Goal: Task Accomplishment & Management: Manage account settings

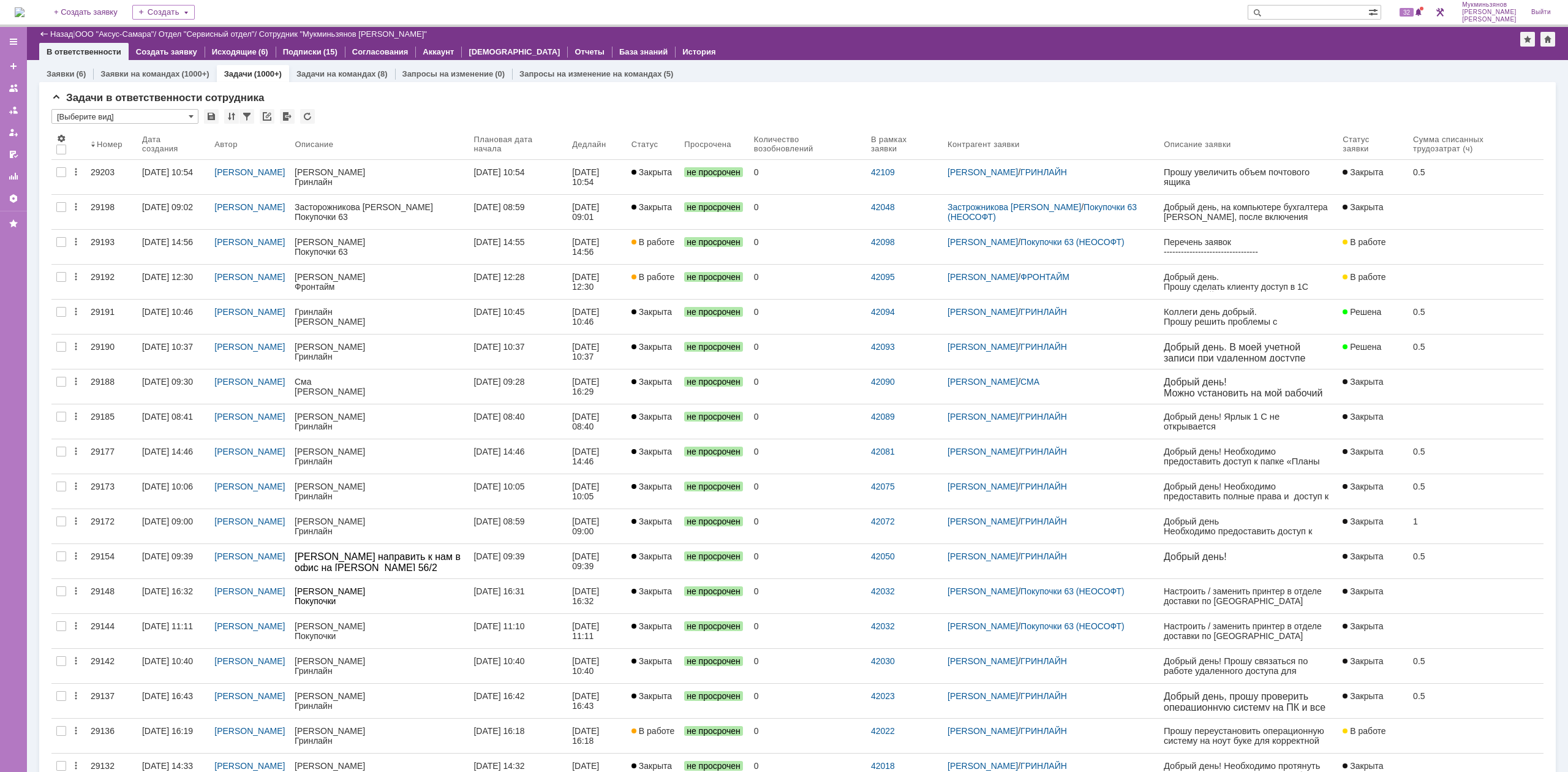
scroll to position [643, 0]
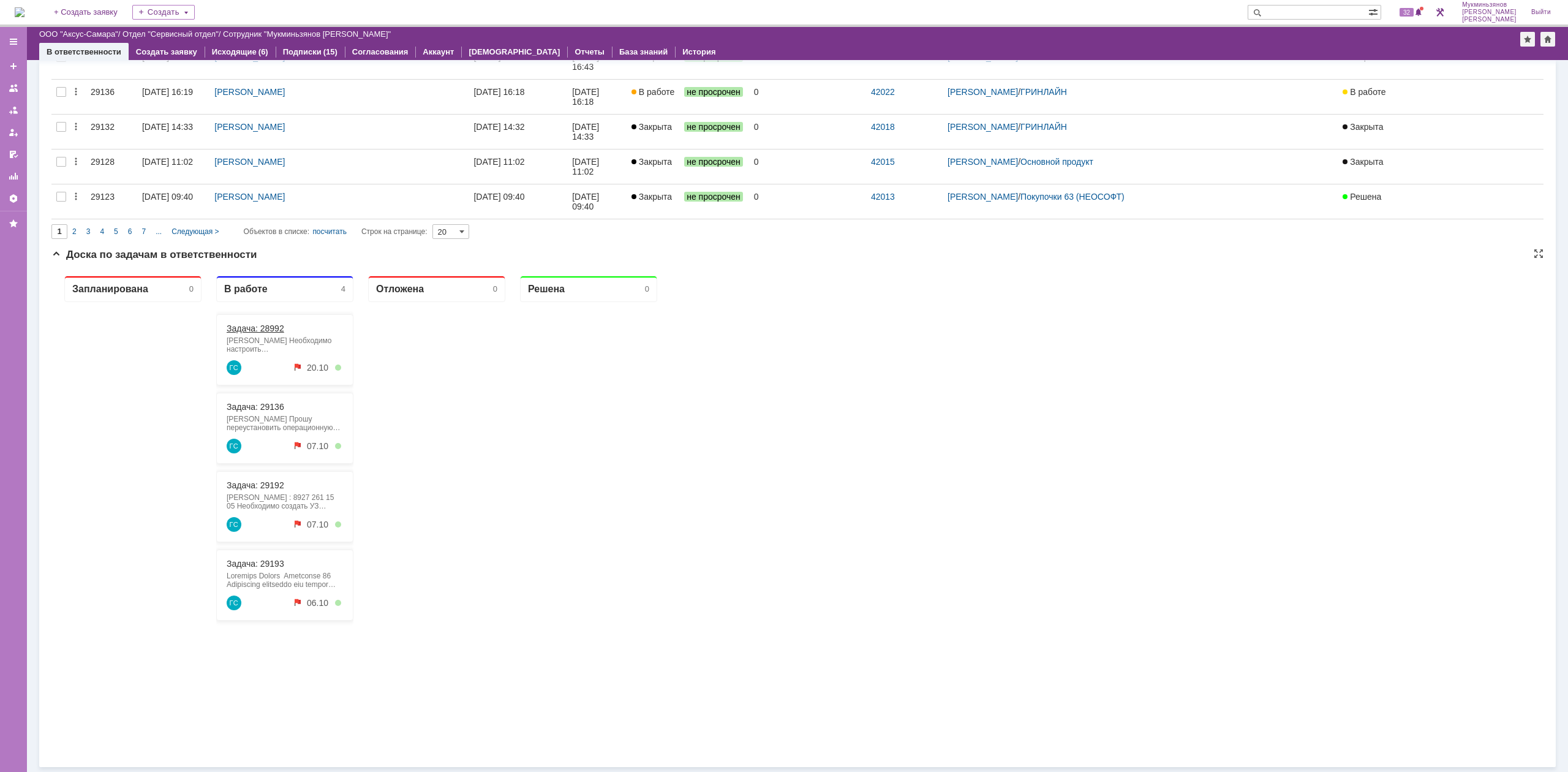
click at [263, 328] on link "Задача: 28992" at bounding box center [255, 328] width 58 height 10
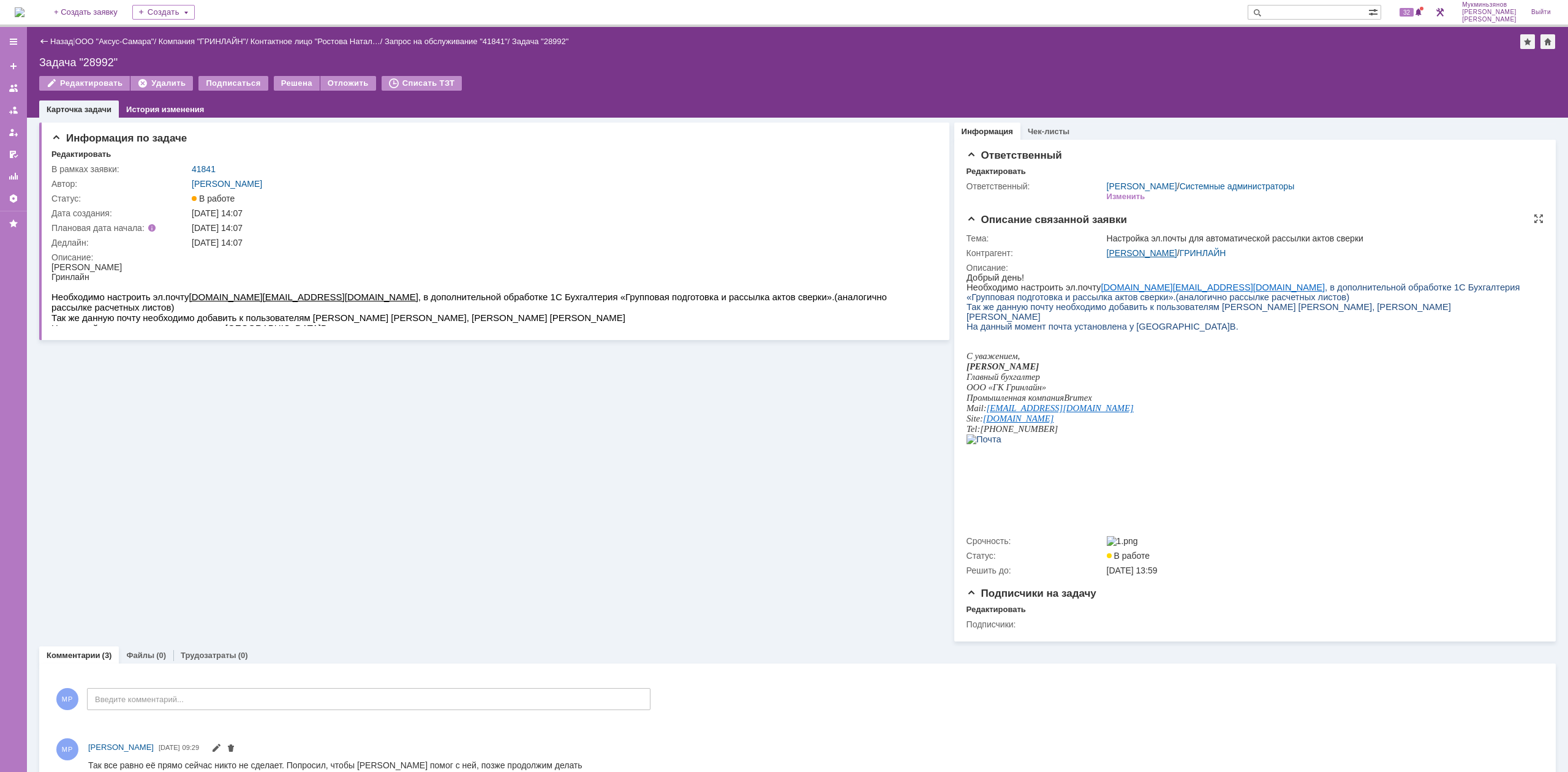
click at [1143, 255] on link "Ростова Наталья Владимировна" at bounding box center [1142, 253] width 71 height 10
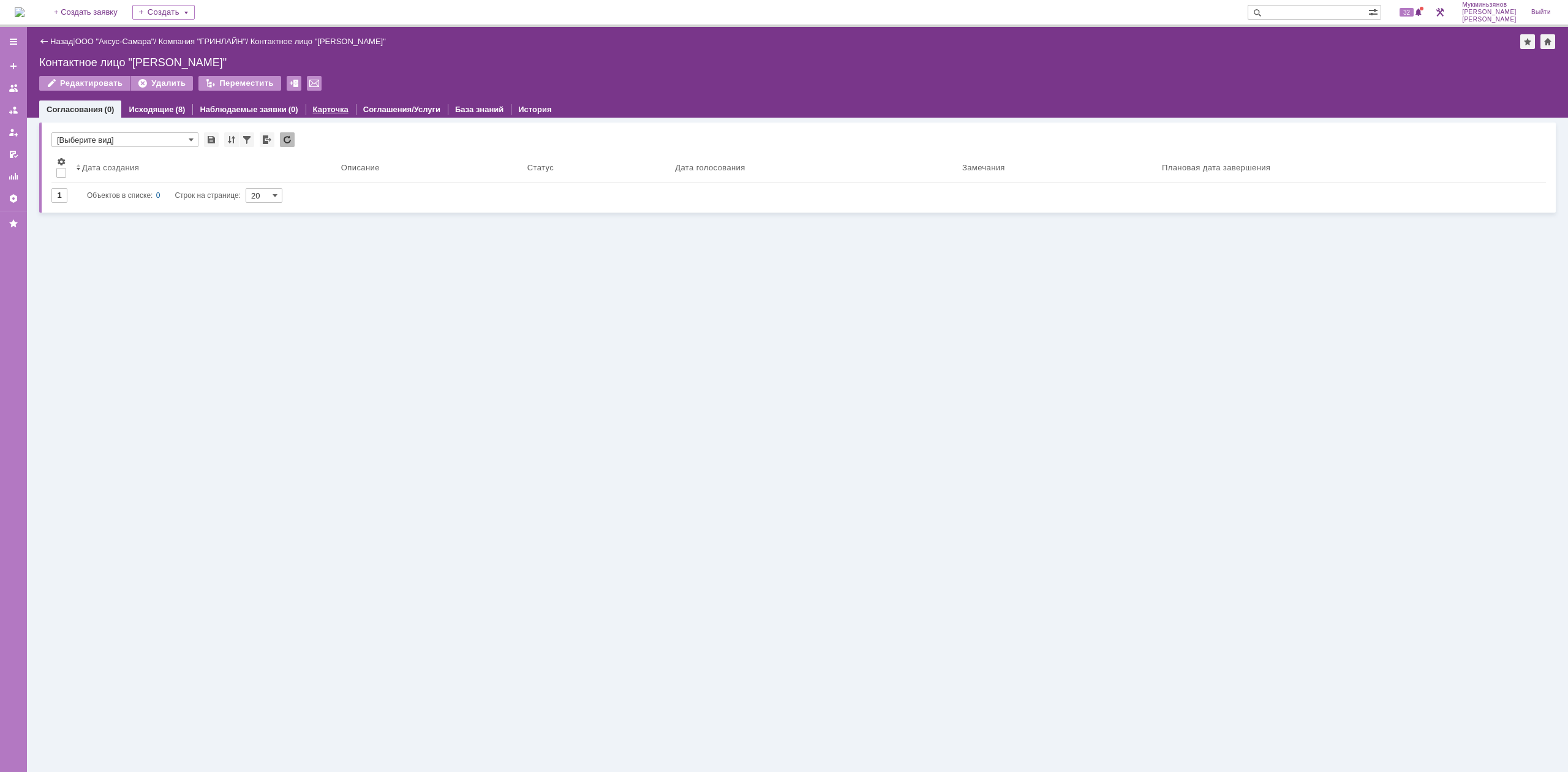
click at [319, 109] on link "Карточка" at bounding box center [331, 109] width 36 height 9
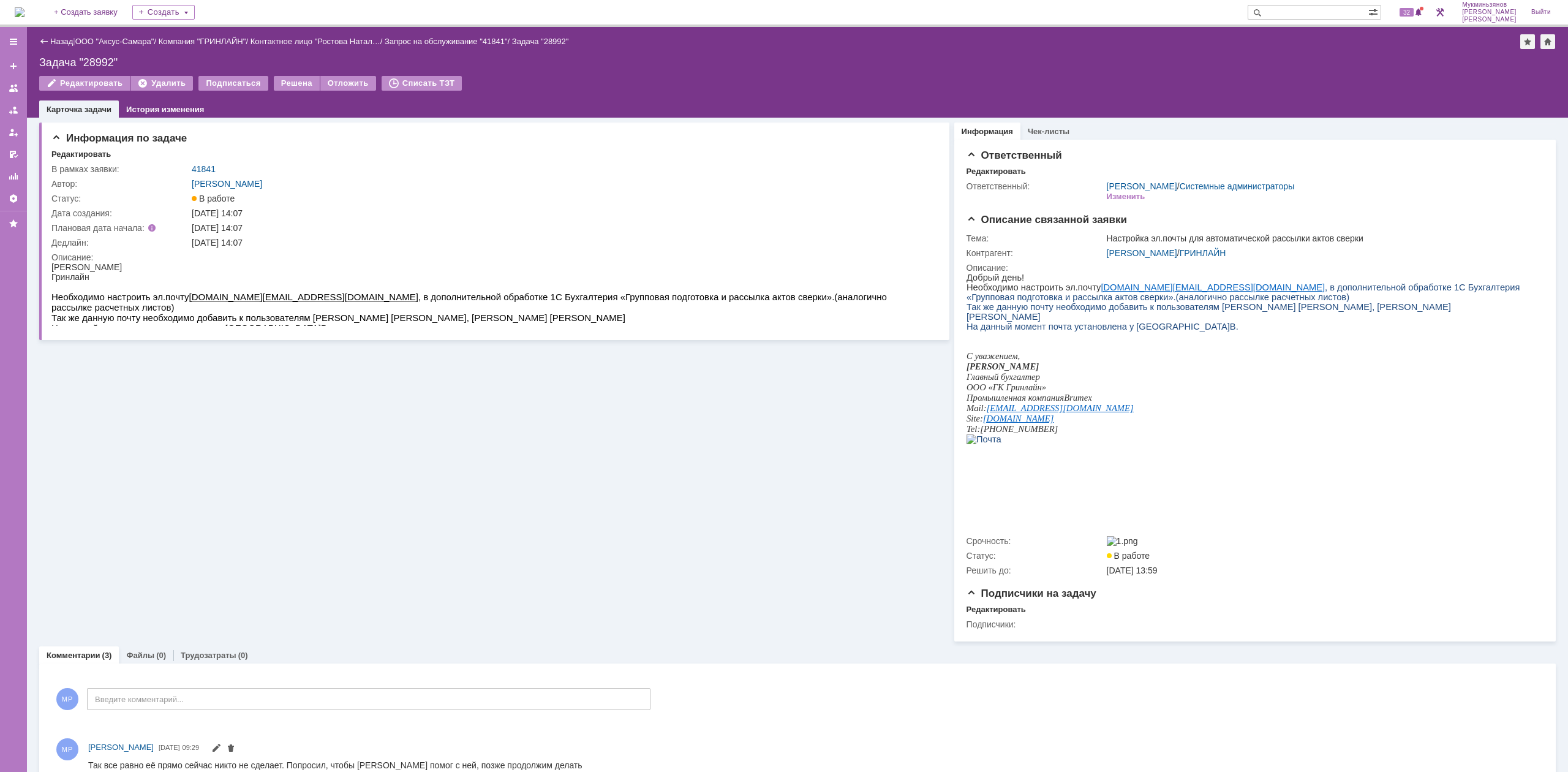
click at [17, 9] on img at bounding box center [19, 12] width 10 height 10
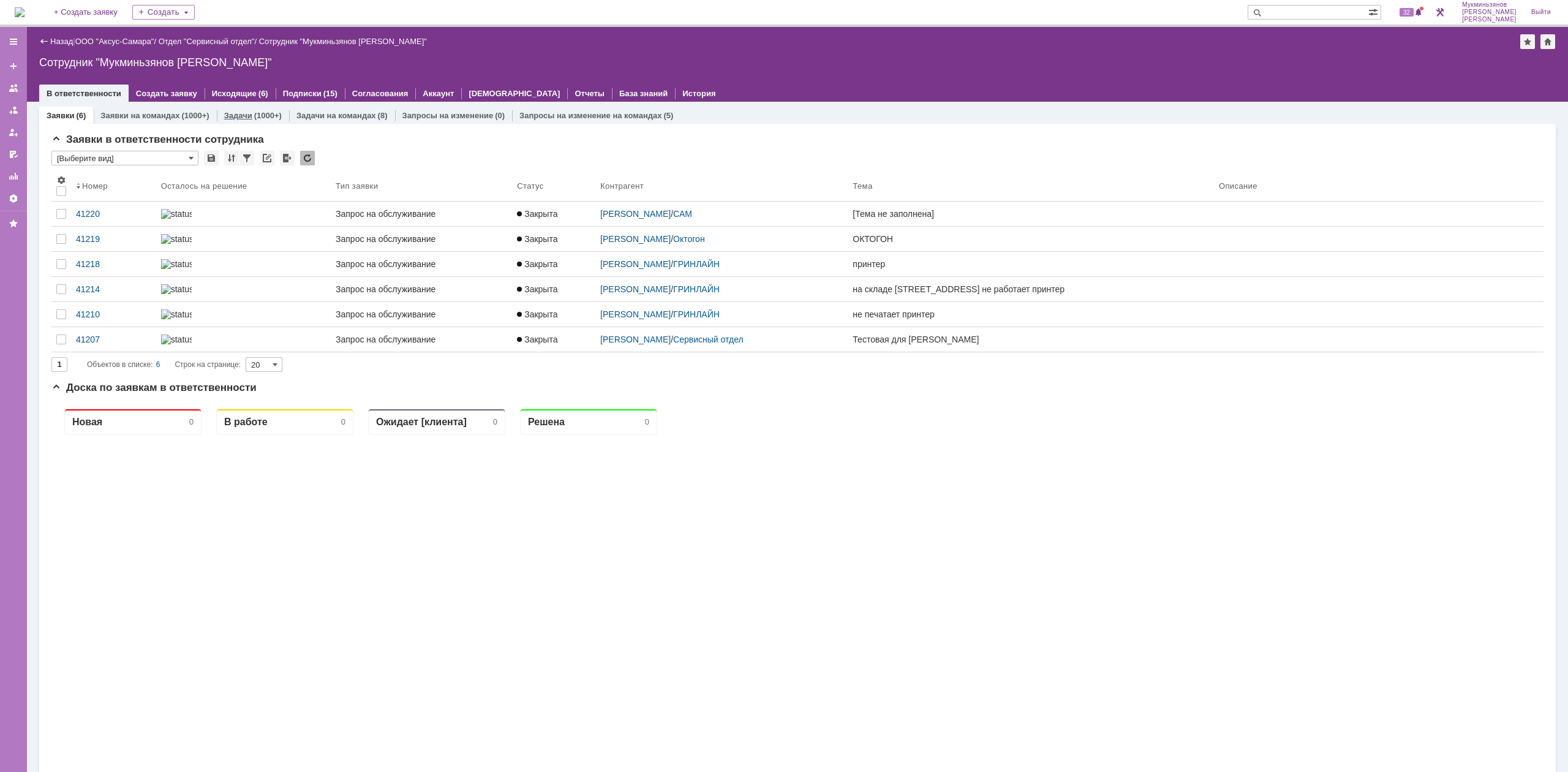
click at [241, 112] on link "Задачи" at bounding box center [238, 116] width 28 height 9
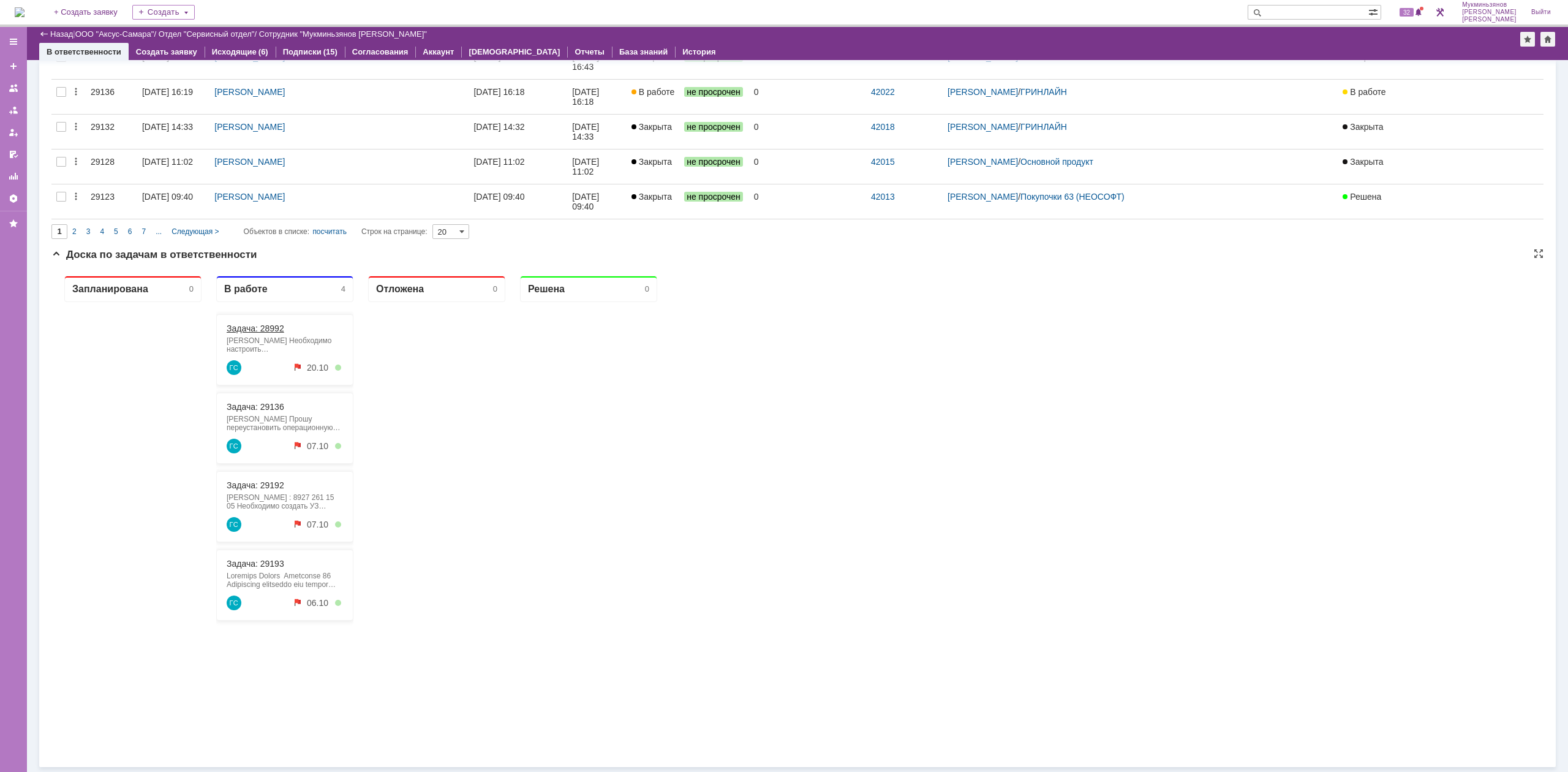
click at [275, 330] on link "Задача: 28992" at bounding box center [255, 328] width 58 height 10
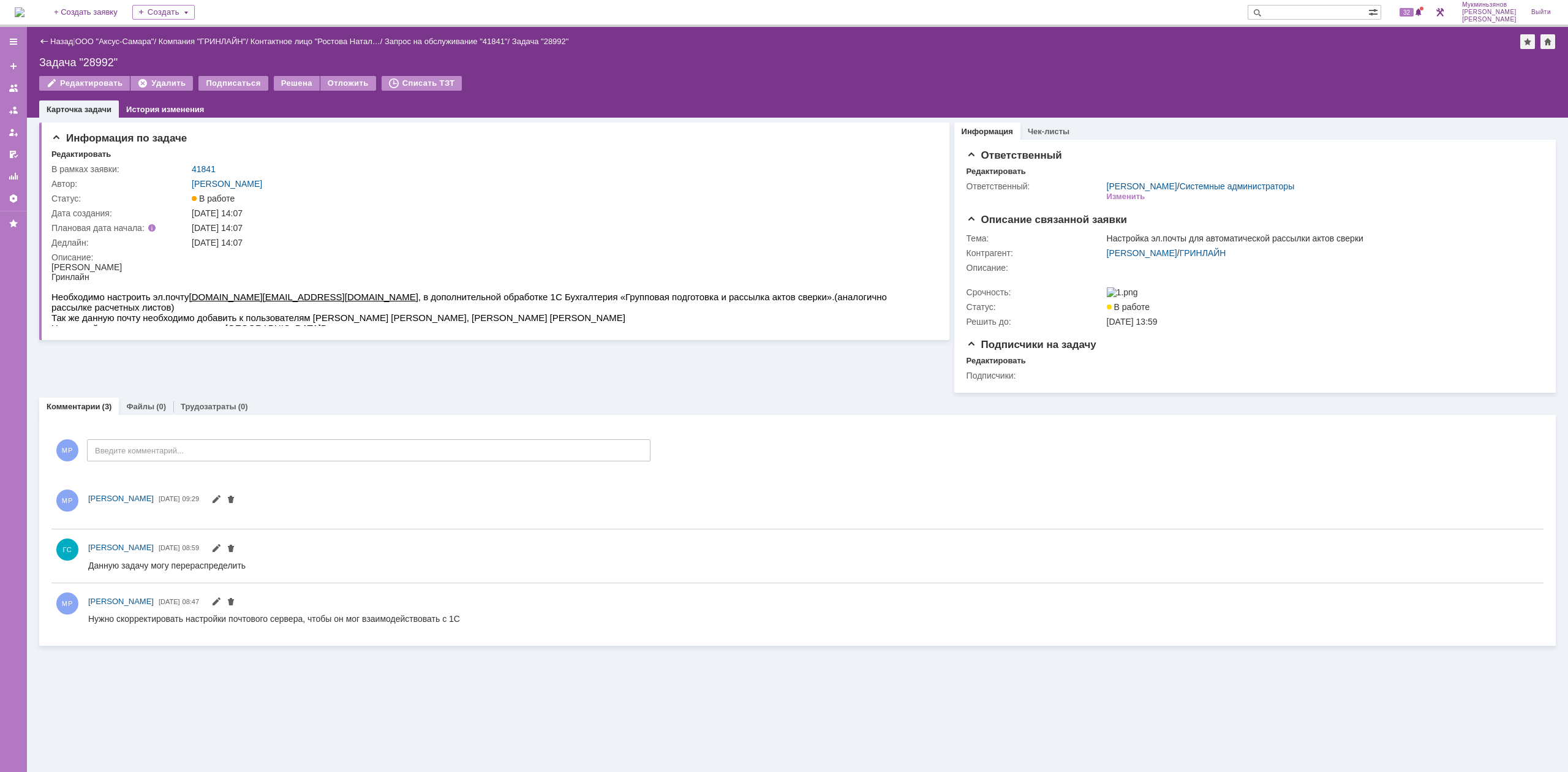
click at [421, 393] on div "Информация по задаче Редактировать В рамках заявки: 41841 Автор: Галстьян Степа…" at bounding box center [494, 255] width 910 height 275
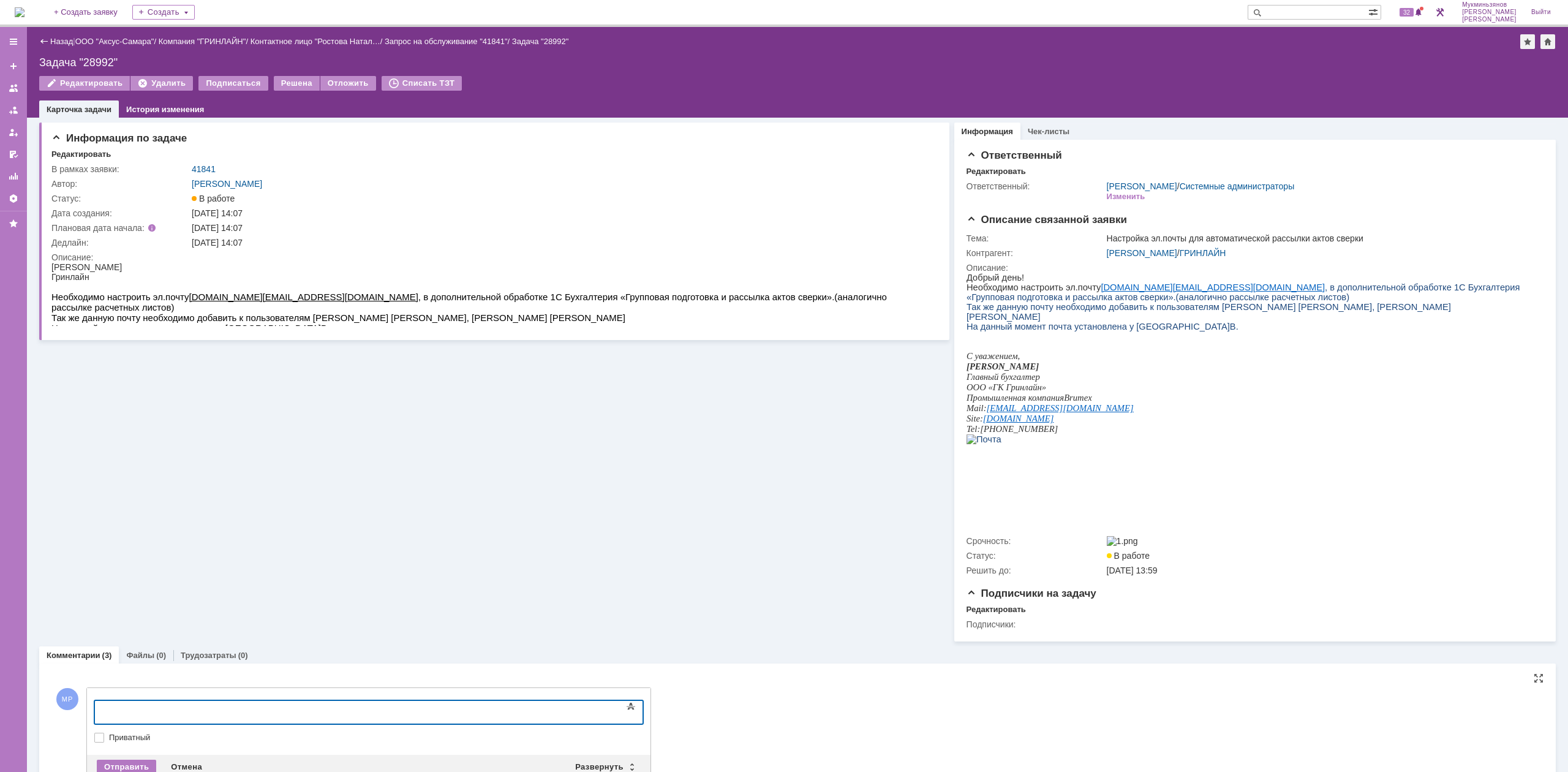
click at [281, 707] on div at bounding box center [194, 710] width 174 height 10
click at [281, 712] on div "​Для того чтобы 1С можно соединяться с почтой Exchange настроили прококол" at bounding box center [194, 716] width 174 height 20
drag, startPoint x: 540, startPoint y: 714, endPoint x: 7, endPoint y: 685, distance: 533.8
click at [103, 701] on html "​Для того чтобы 1С можно соединяться с почтой Exchange настроили протоколыIMAP …" at bounding box center [194, 720] width 184 height 39
click at [281, 712] on div "​Для того чтобы 1С можно соединяться с почтой Exchange настроили протоколыIMAP …" at bounding box center [194, 720] width 174 height 29
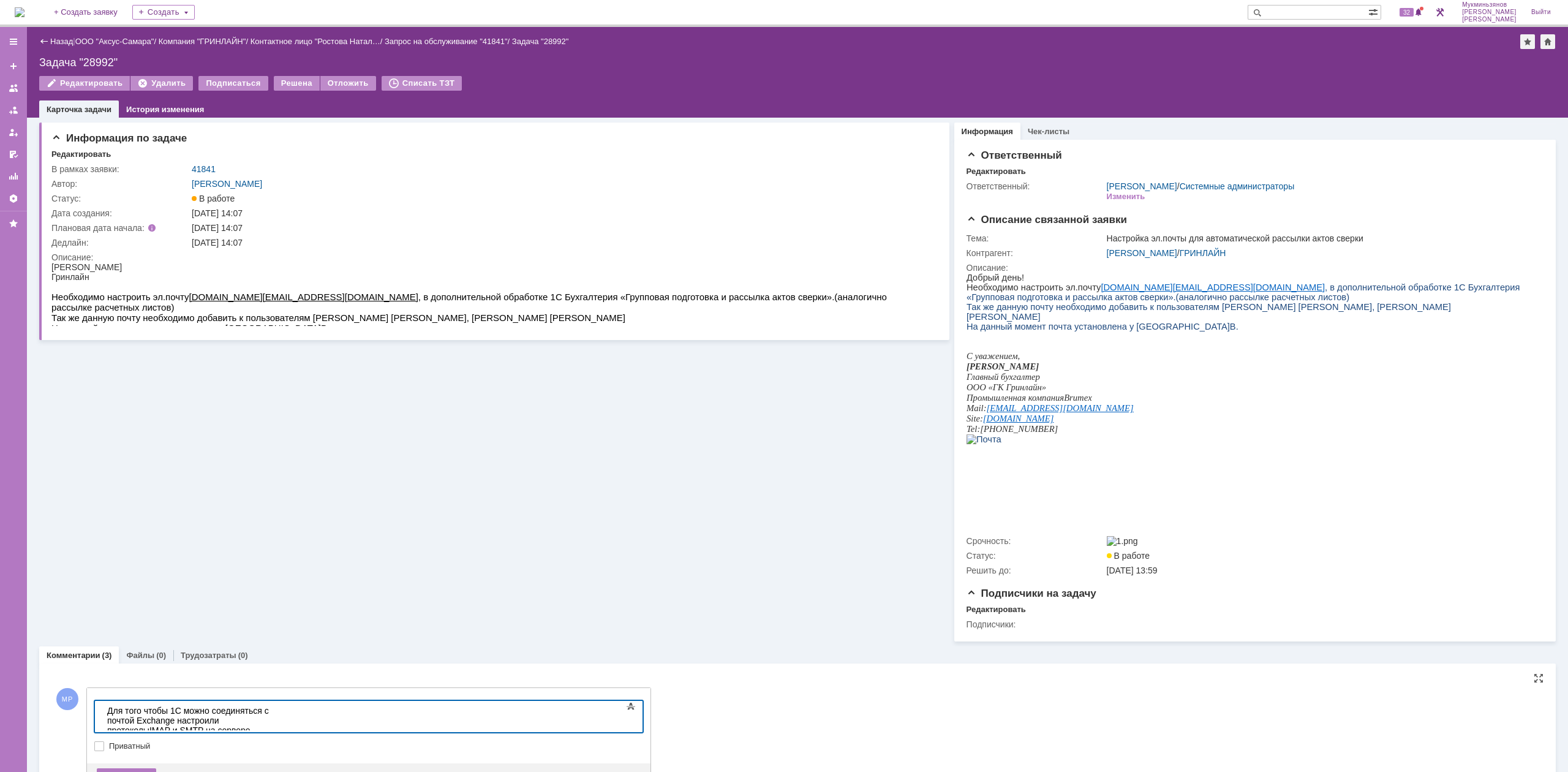
drag, startPoint x: 208, startPoint y: 724, endPoint x: 7, endPoint y: 618, distance: 227.2
click at [103, 701] on html "Для того чтобы 1С можно соединяться с почтой Exchange настроили протоколыIMAP и…" at bounding box center [194, 726] width 184 height 49
copy div "Для того чтобы 1С можно соединяться с почтой Exchange настроили протоколыIMAP и…"
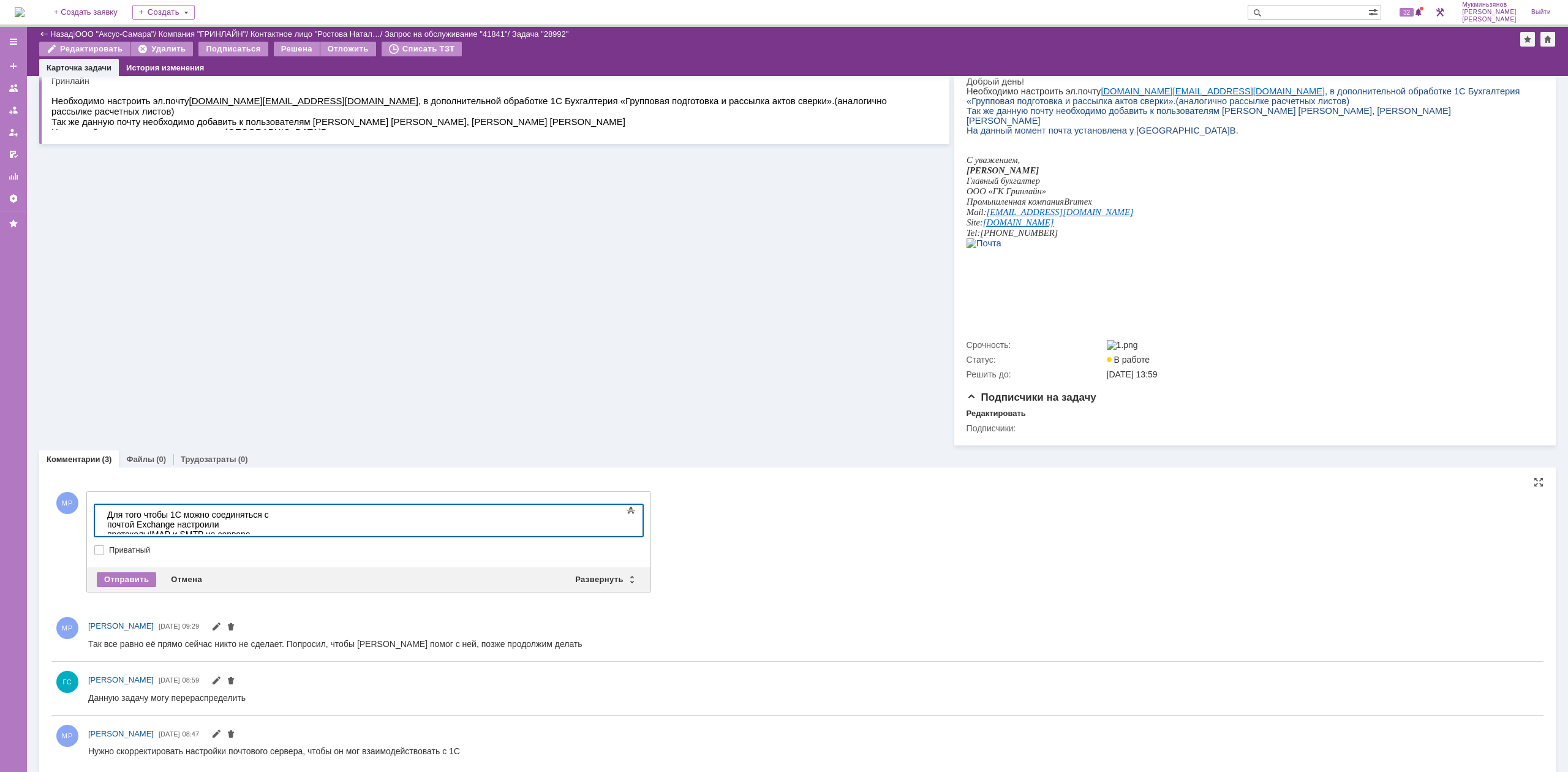
scroll to position [163, 0]
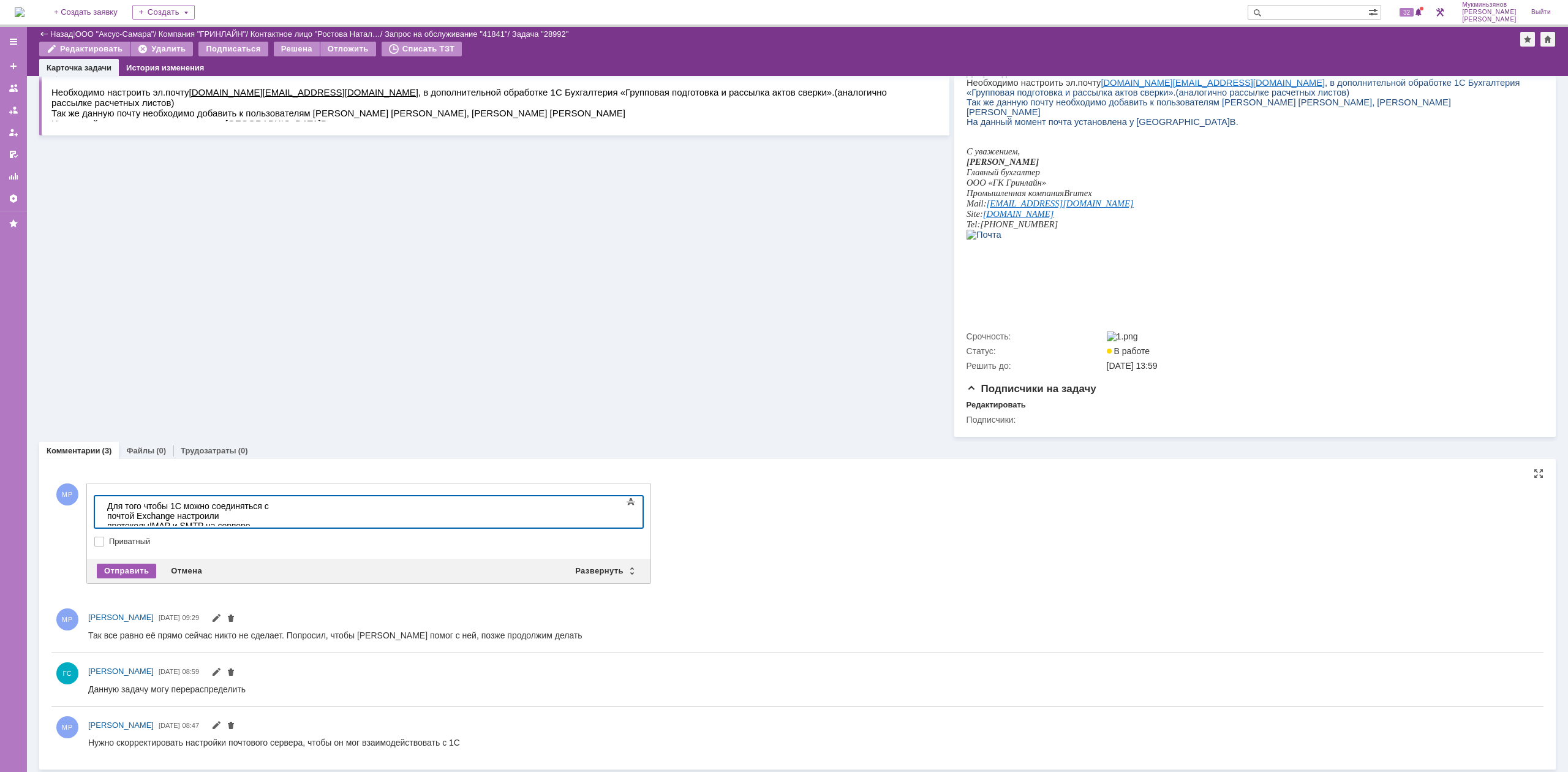
drag, startPoint x: 126, startPoint y: 582, endPoint x: 126, endPoint y: 574, distance: 8.0
click at [126, 582] on div "Отправить Отмена Развернуть Свернуть" at bounding box center [369, 571] width 563 height 24
click at [126, 572] on div "Отправить" at bounding box center [126, 571] width 60 height 15
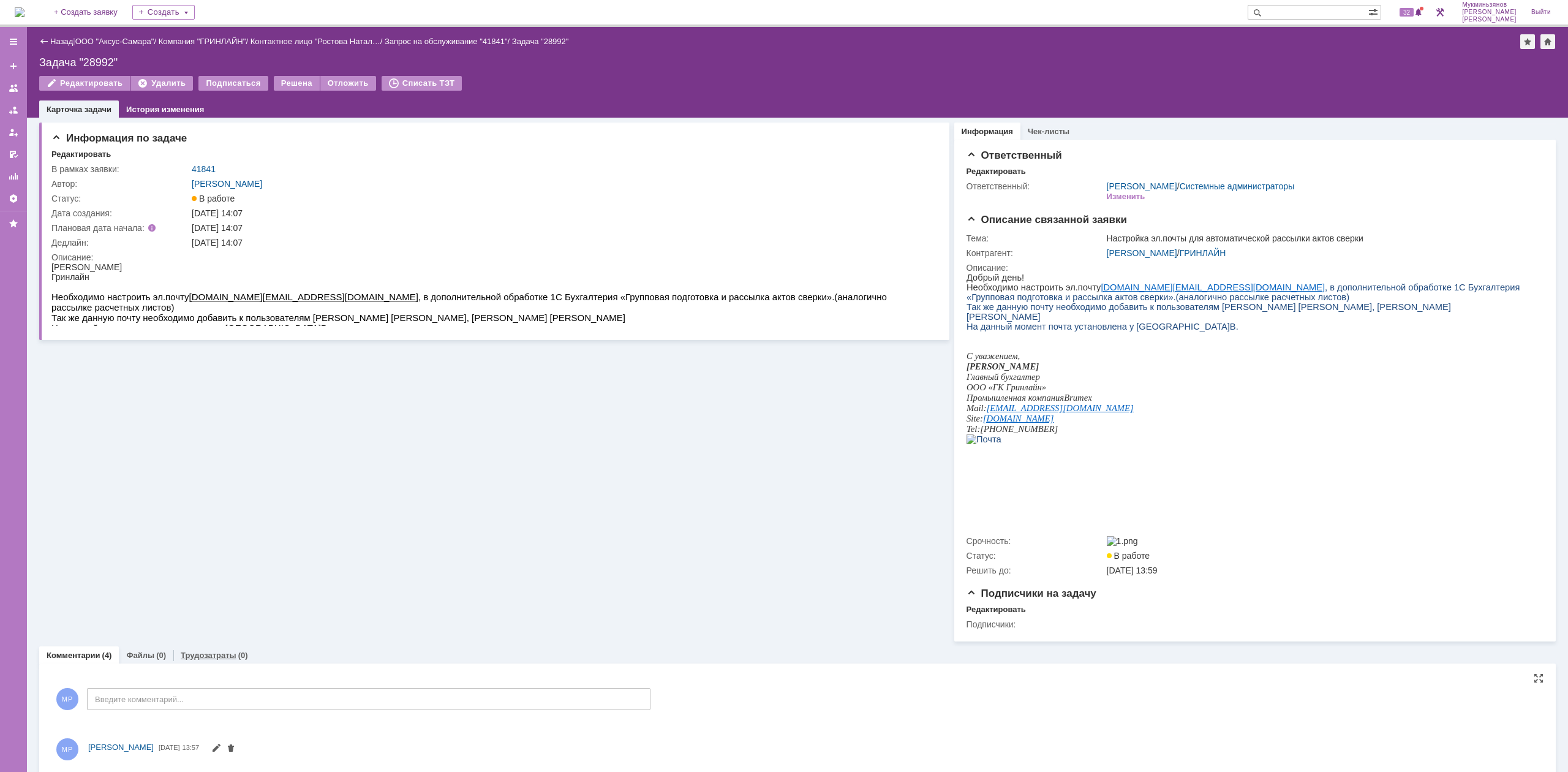
scroll to position [0, 0]
click at [211, 655] on link "Трудозатраты" at bounding box center [208, 656] width 56 height 9
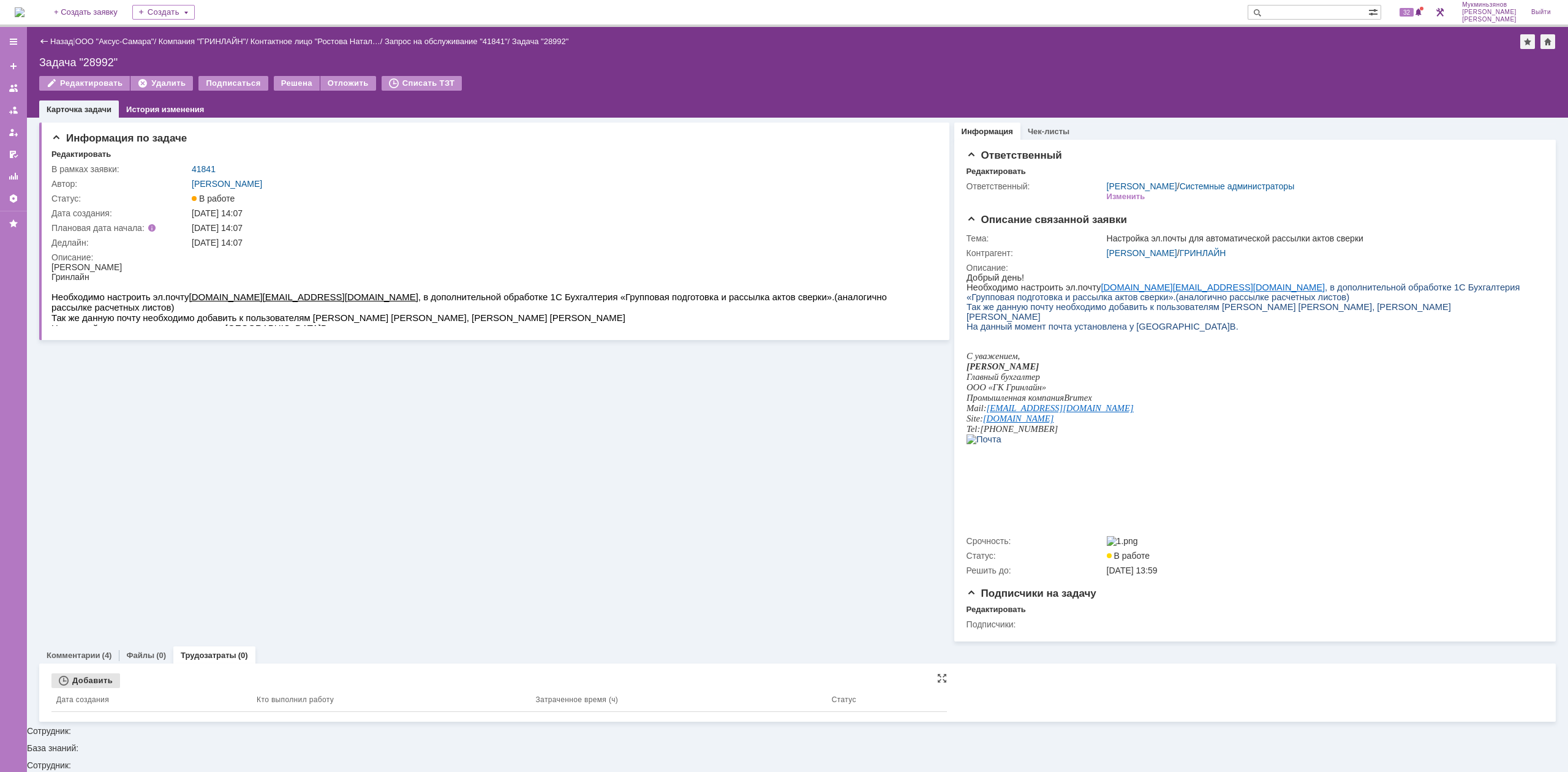
click at [94, 687] on div "Добавить" at bounding box center [86, 681] width 69 height 15
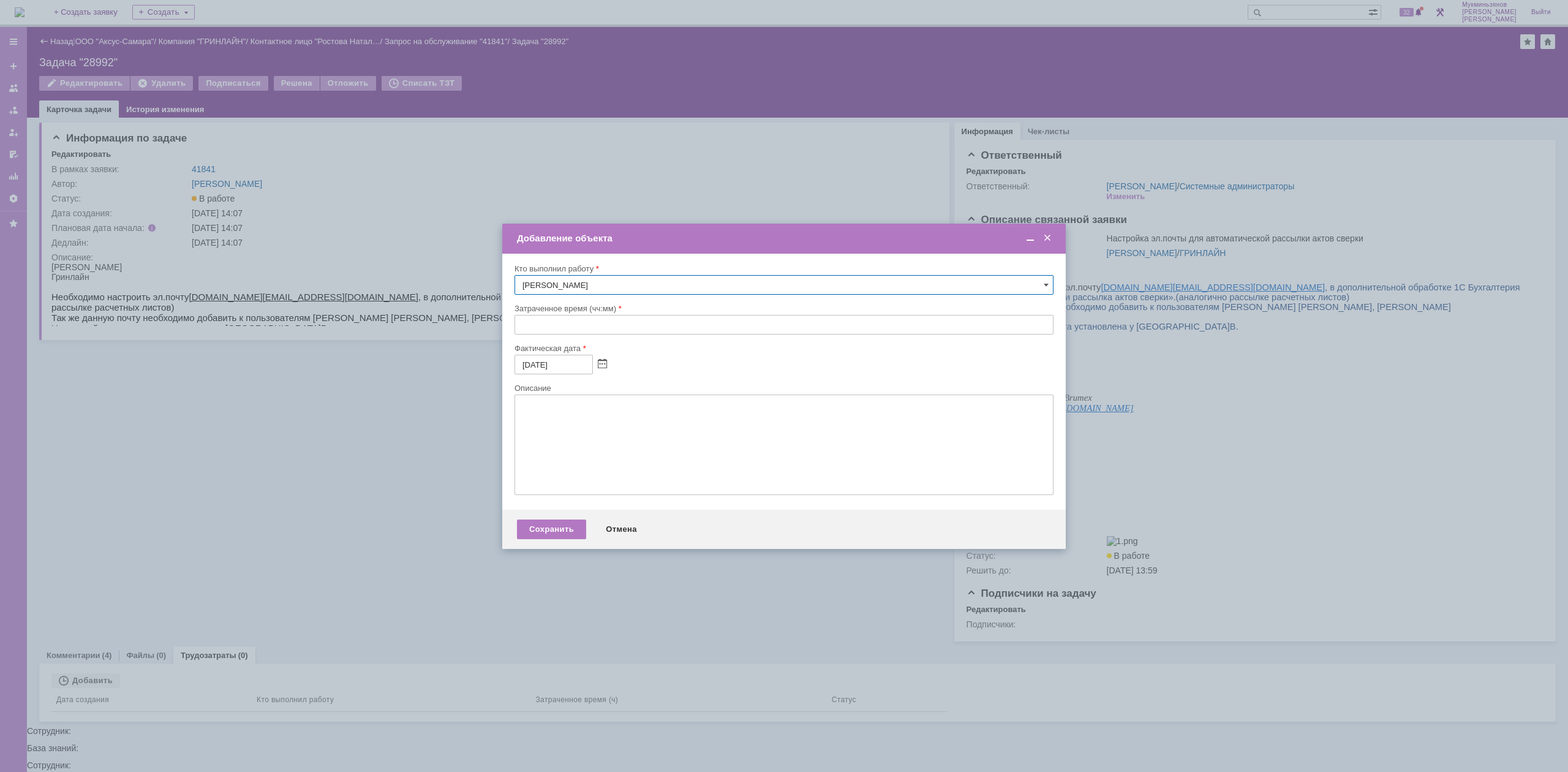
click at [527, 314] on div "Затраченное время (чч:мм)" at bounding box center [784, 309] width 539 height 12
click at [532, 338] on div at bounding box center [784, 339] width 539 height 9
click at [540, 327] on input "text" at bounding box center [784, 325] width 539 height 20
type input "02:00"
click at [579, 434] on textarea at bounding box center [784, 445] width 539 height 101
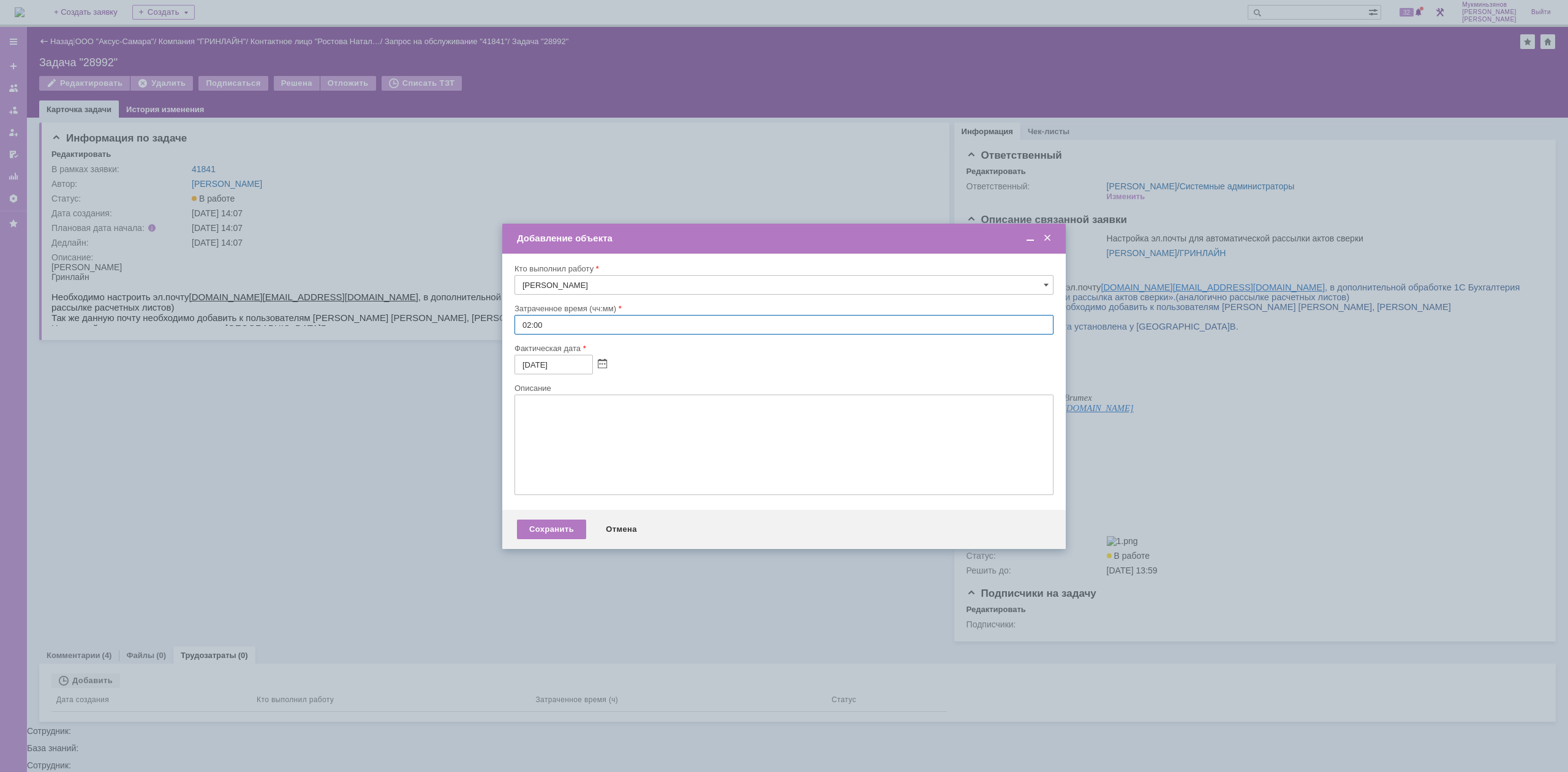
paste textarea "Для того чтобы 1С можно соединяться с почтой Exchange настроили протоколыIMAP и…"
type textarea "Для того чтобы 1С можно соединяться с почтой Exchange настроили протоколыIMAP и…"
click at [571, 540] on div "Сохранить Отмена" at bounding box center [784, 529] width 563 height 39
click at [567, 528] on div "Сохранить" at bounding box center [552, 529] width 69 height 20
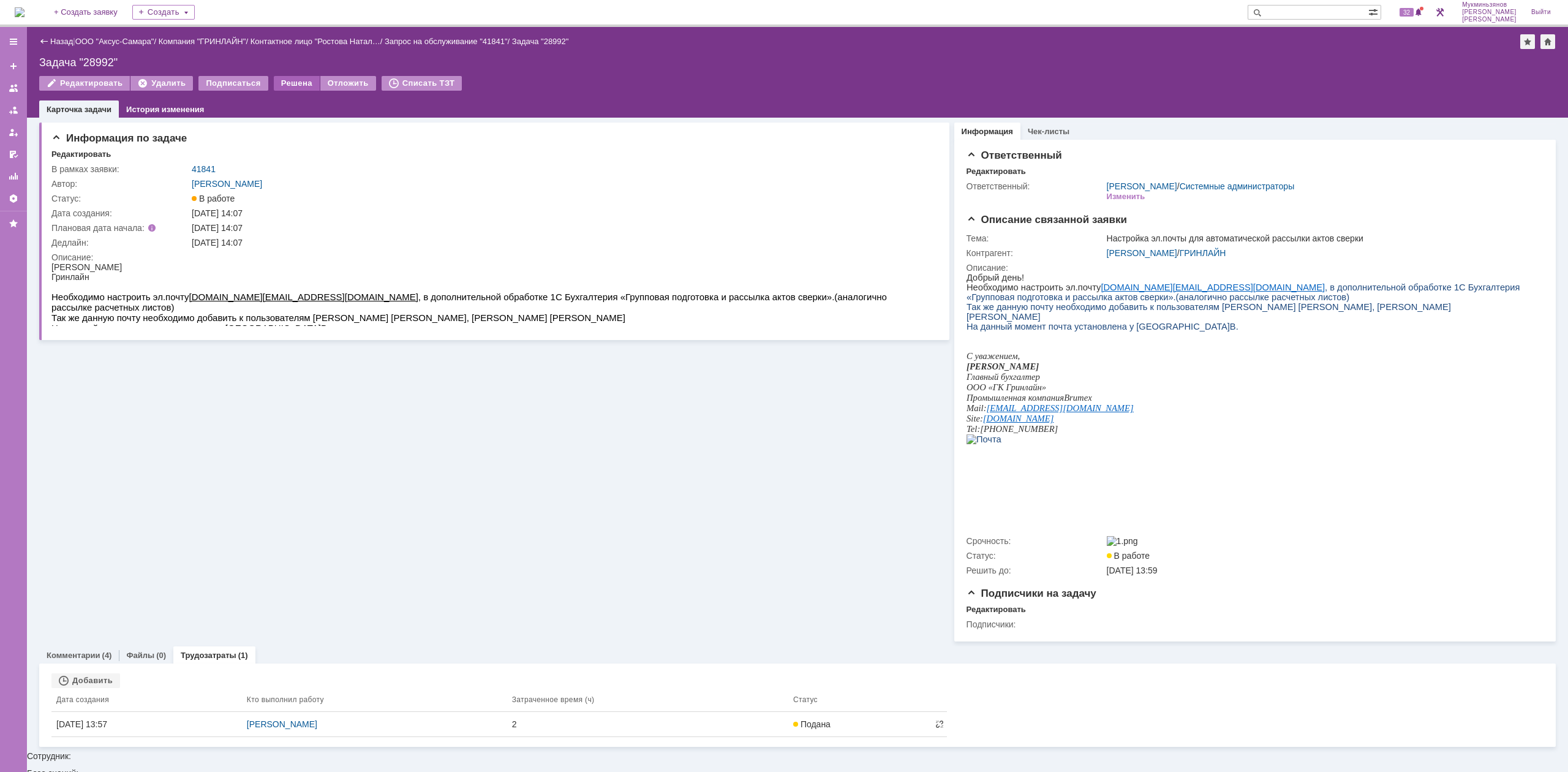
click at [300, 82] on div "Решена" at bounding box center [296, 83] width 46 height 15
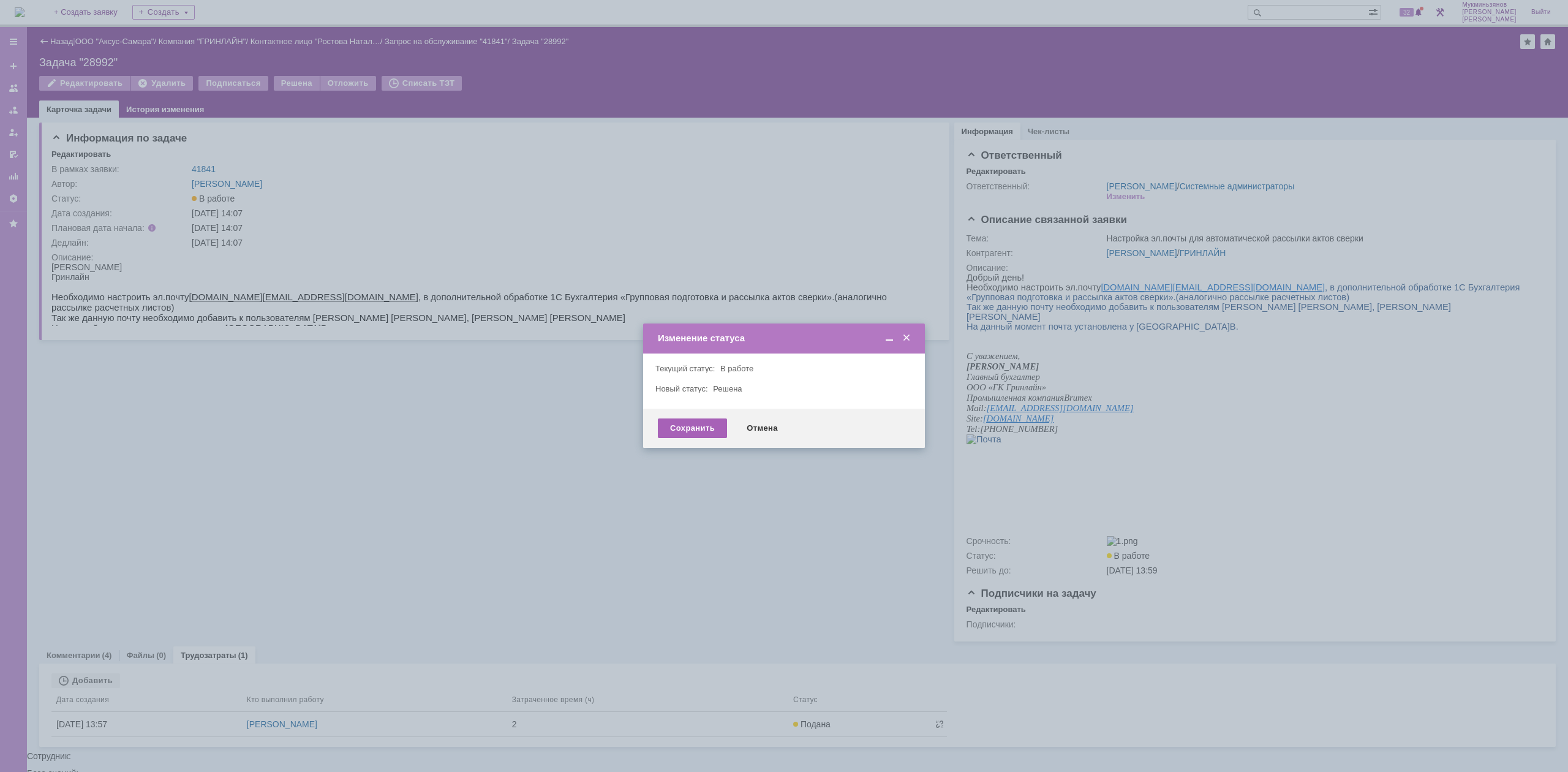
click at [675, 423] on div "Сохранить" at bounding box center [692, 429] width 69 height 20
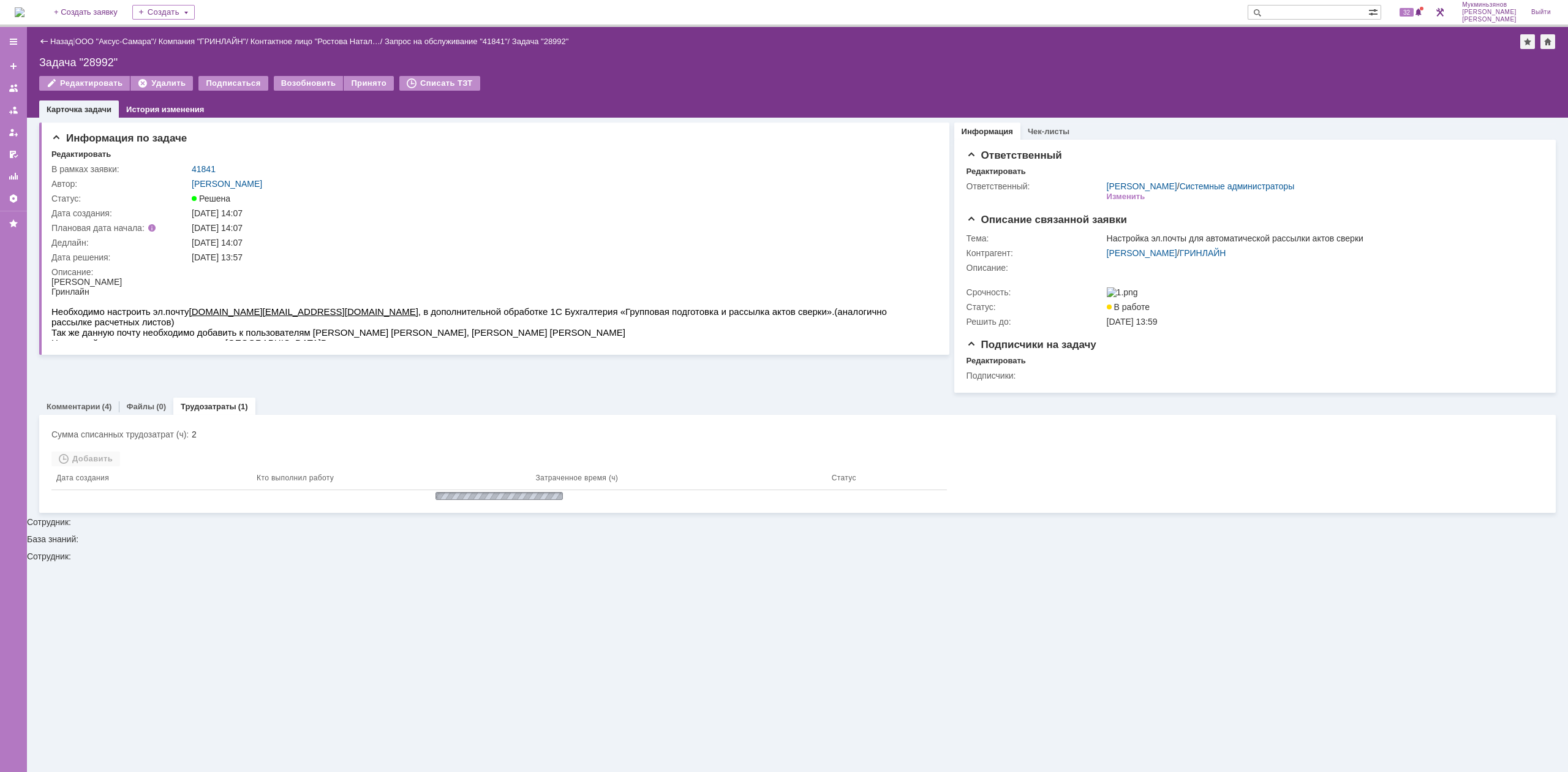
click at [24, 11] on img at bounding box center [19, 12] width 10 height 10
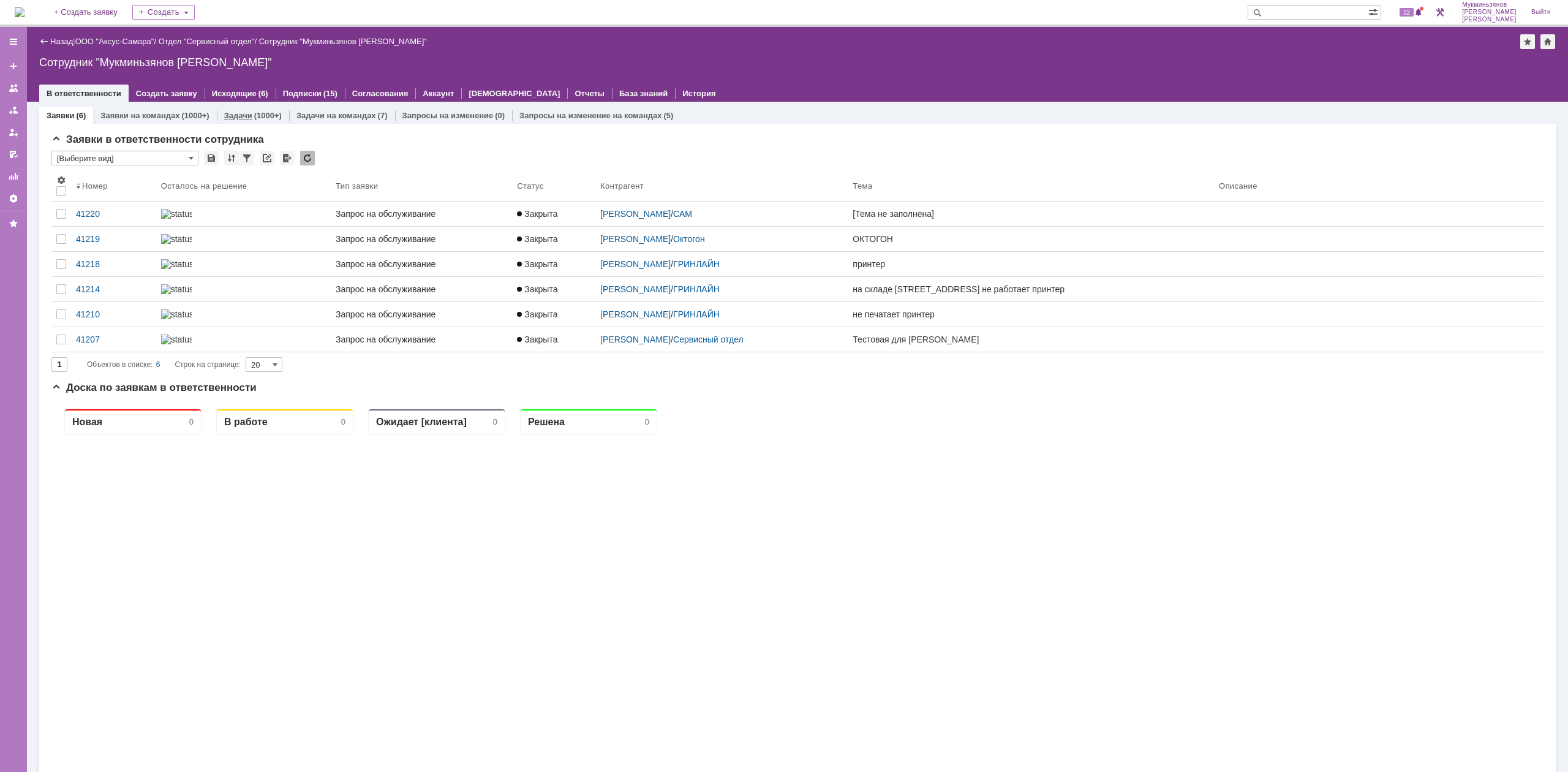
click at [260, 116] on div "(1000+)" at bounding box center [268, 116] width 28 height 9
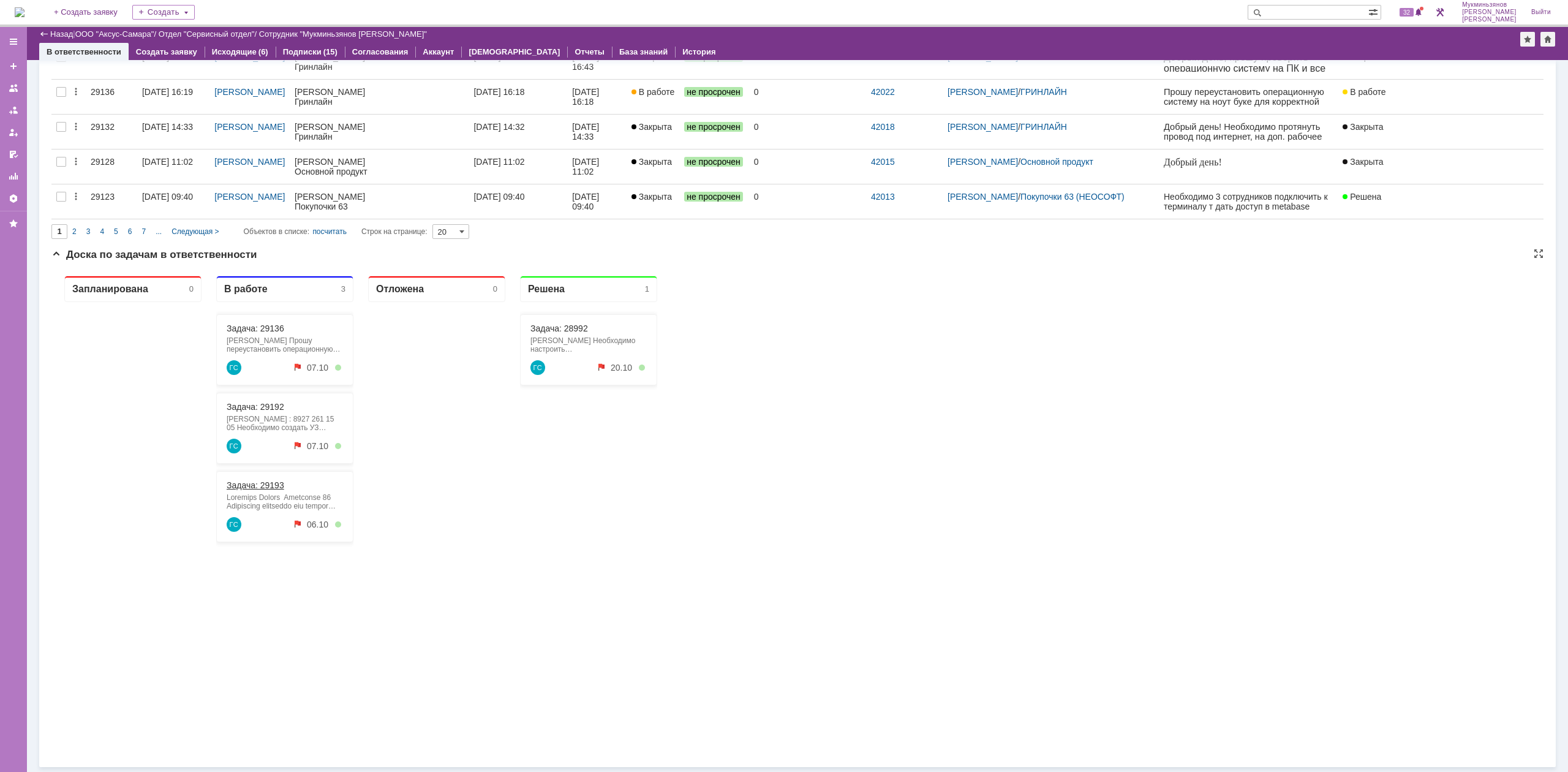
click at [261, 484] on link "Задача: 29193" at bounding box center [255, 485] width 58 height 10
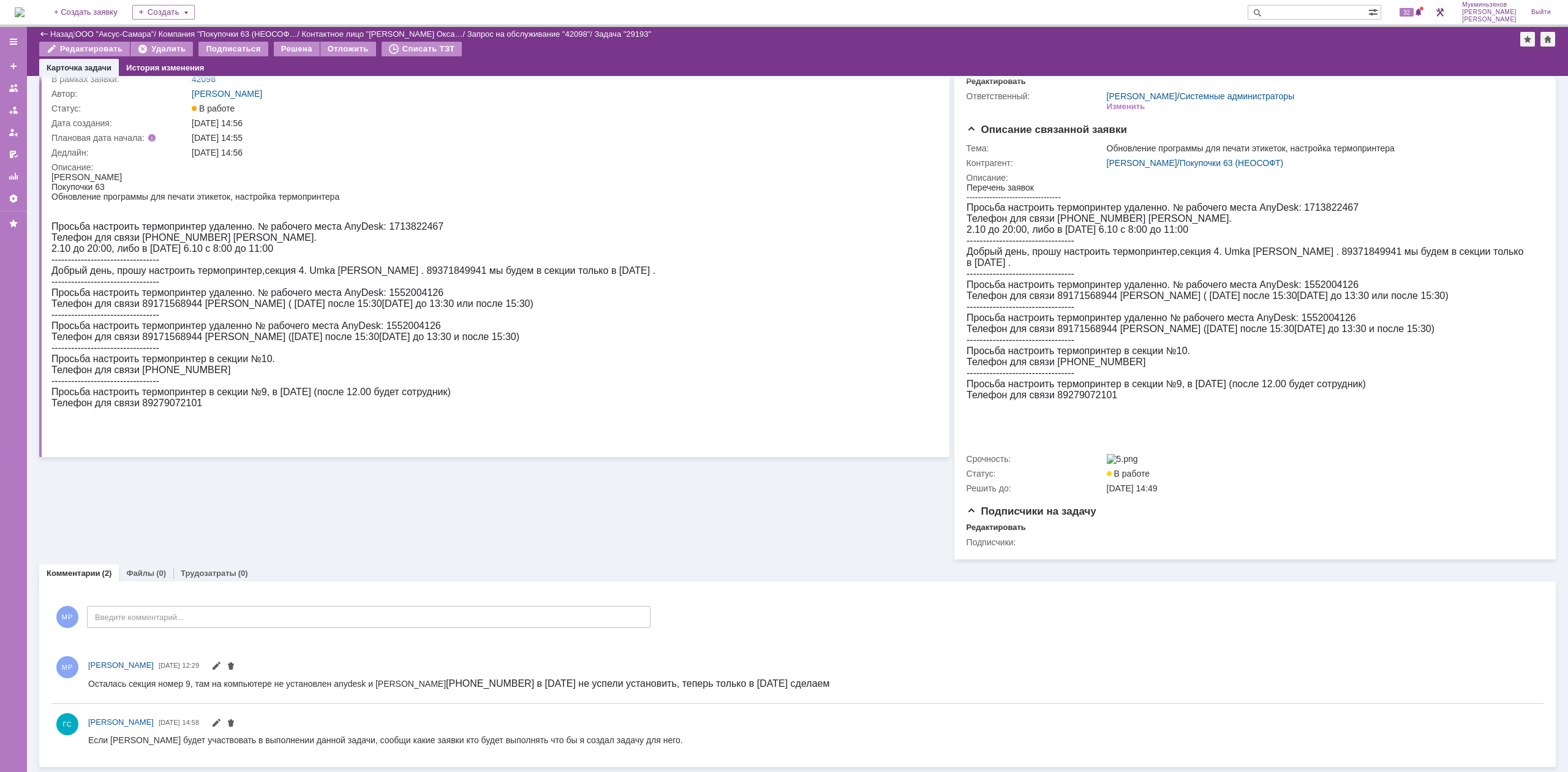
click at [24, 13] on img at bounding box center [19, 12] width 10 height 10
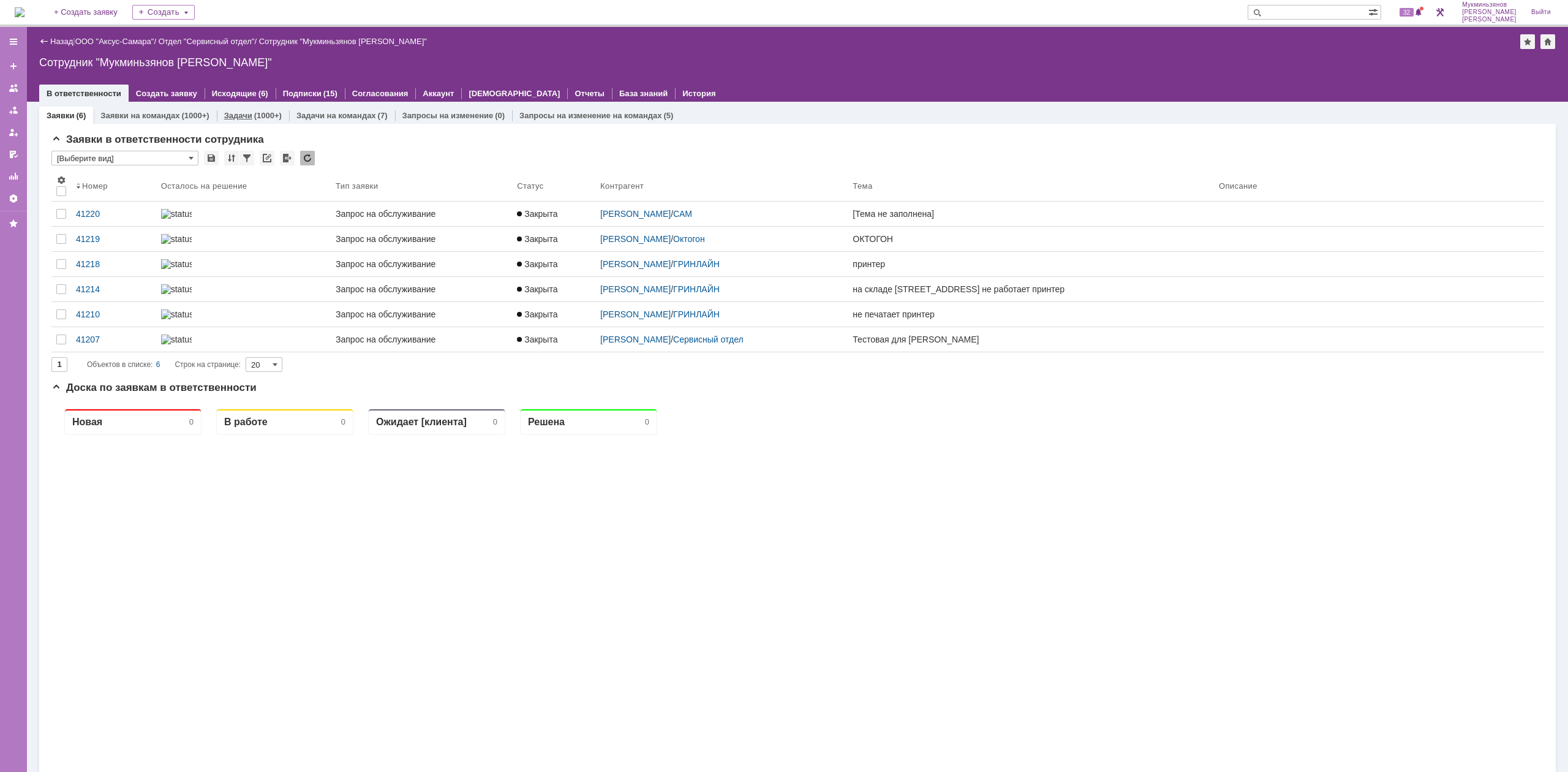
click at [261, 113] on div "(1000+)" at bounding box center [268, 116] width 28 height 9
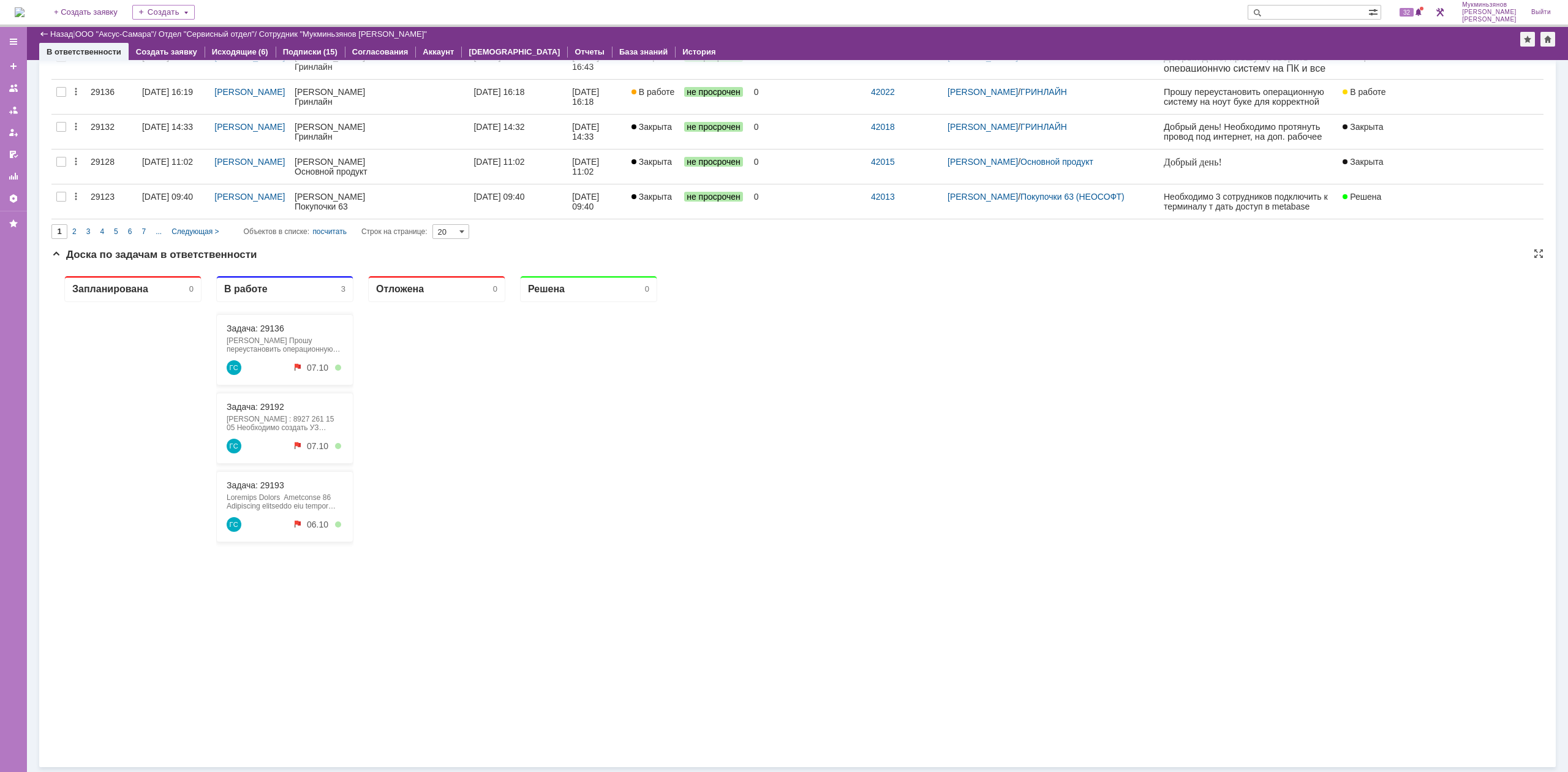
click at [265, 322] on div "Задача: 29136 Саркисян Эдгар Гринлайн Прошу переустановить операционную систему…" at bounding box center [284, 349] width 137 height 71
click at [261, 328] on link "Задача: 29136" at bounding box center [255, 328] width 58 height 10
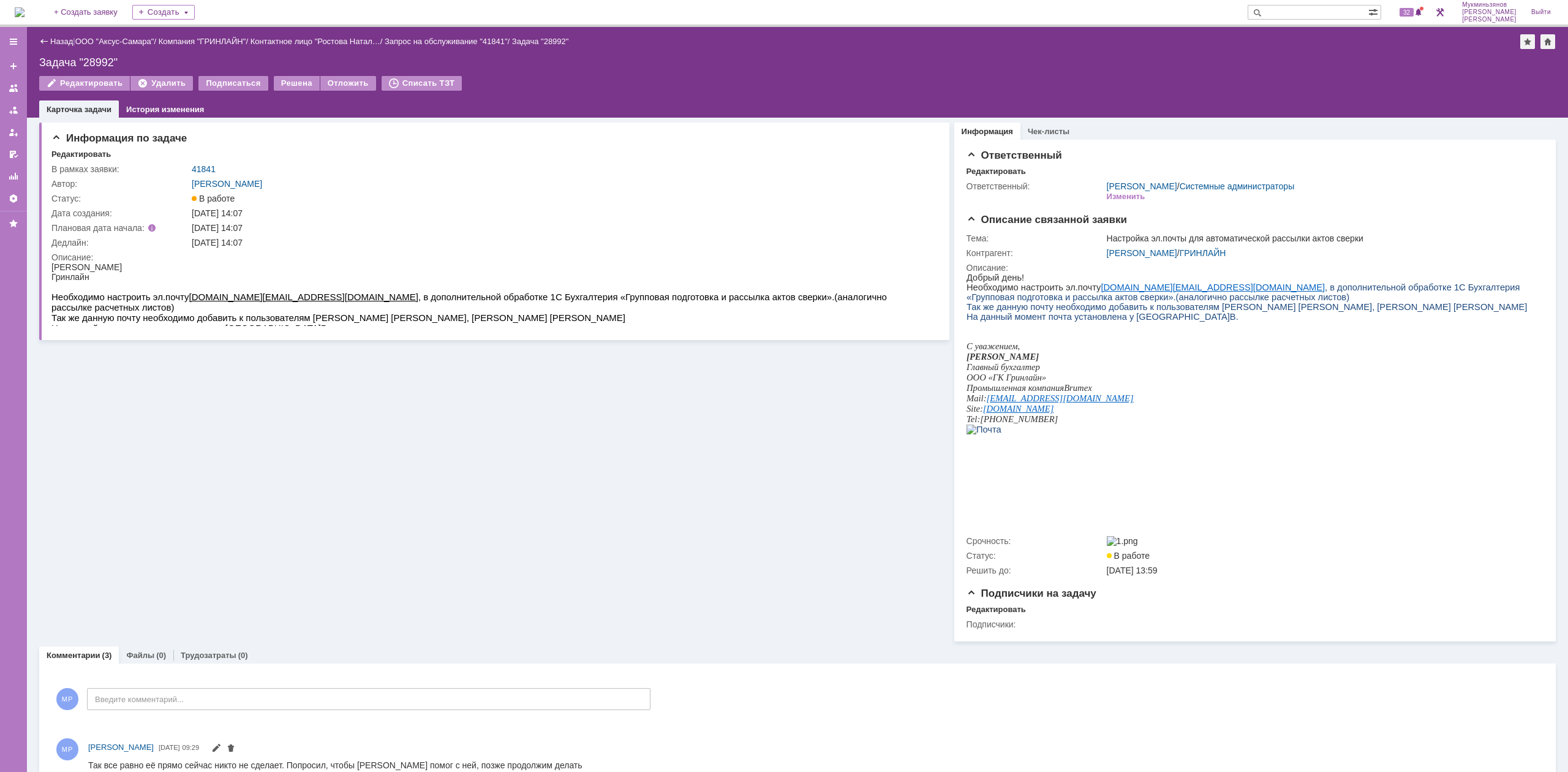
click at [24, 11] on img at bounding box center [19, 12] width 10 height 10
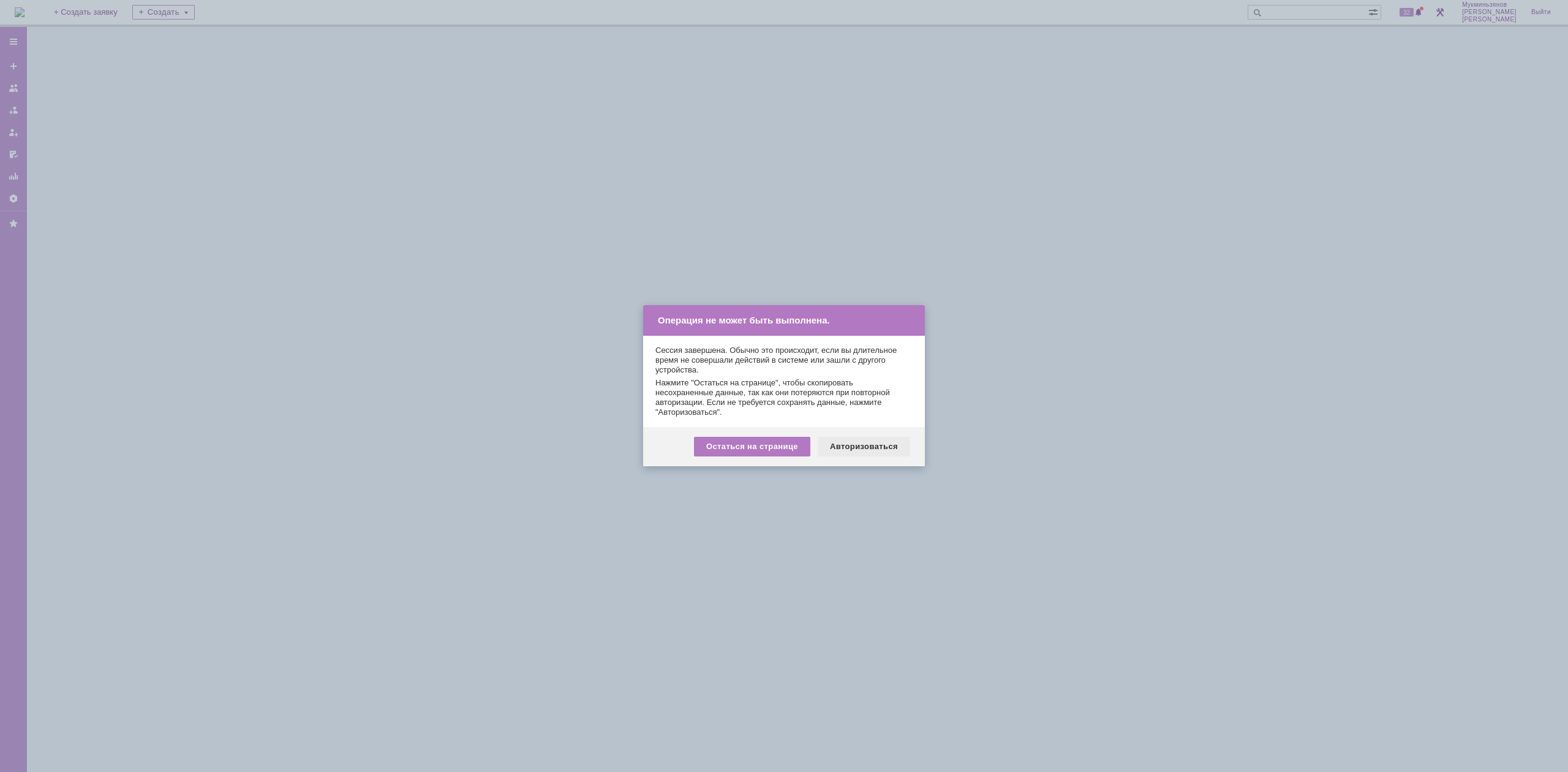
click at [858, 437] on div "Авторизоваться" at bounding box center [864, 447] width 93 height 20
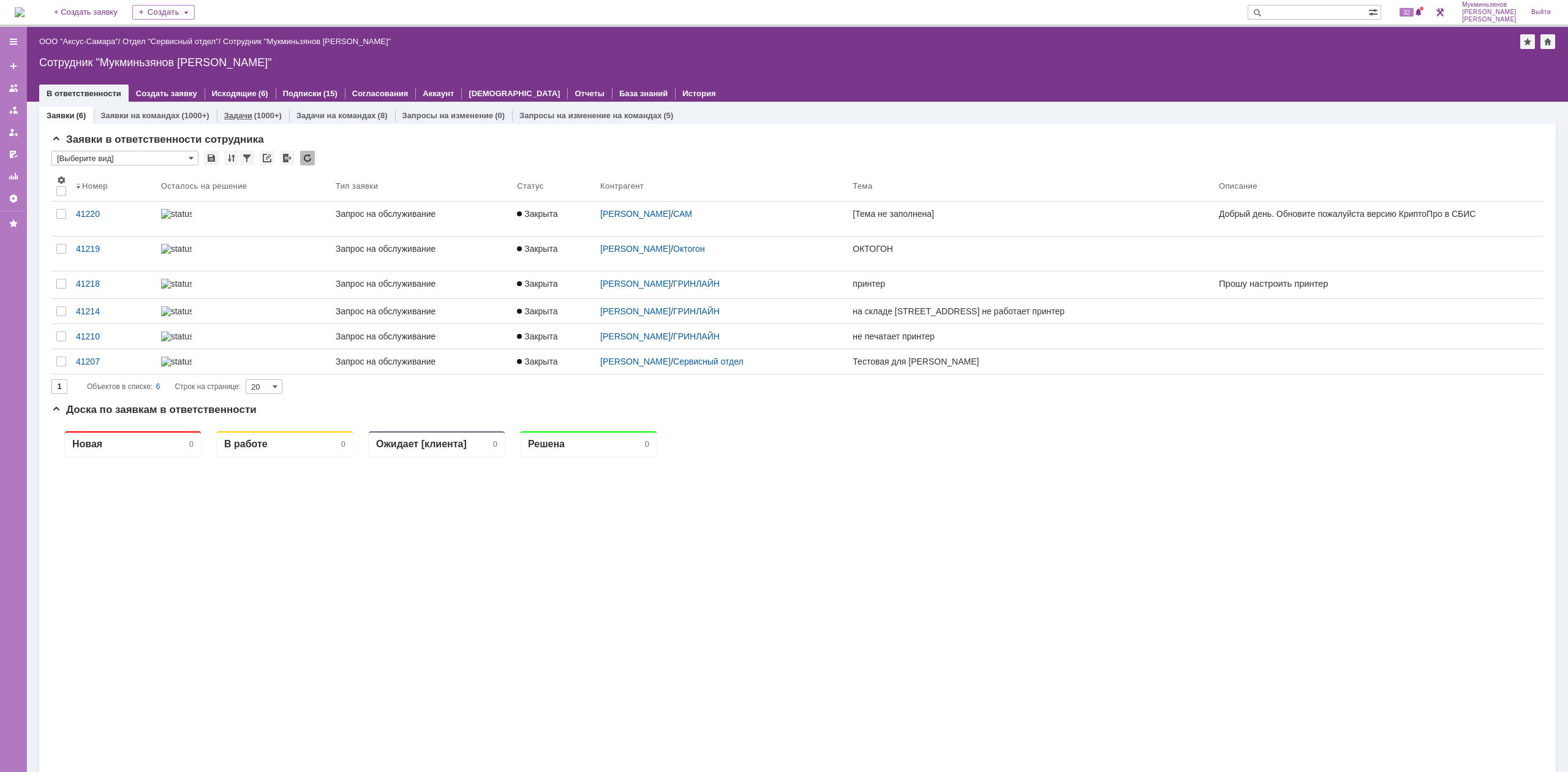
click at [239, 118] on link "Задачи" at bounding box center [238, 116] width 28 height 9
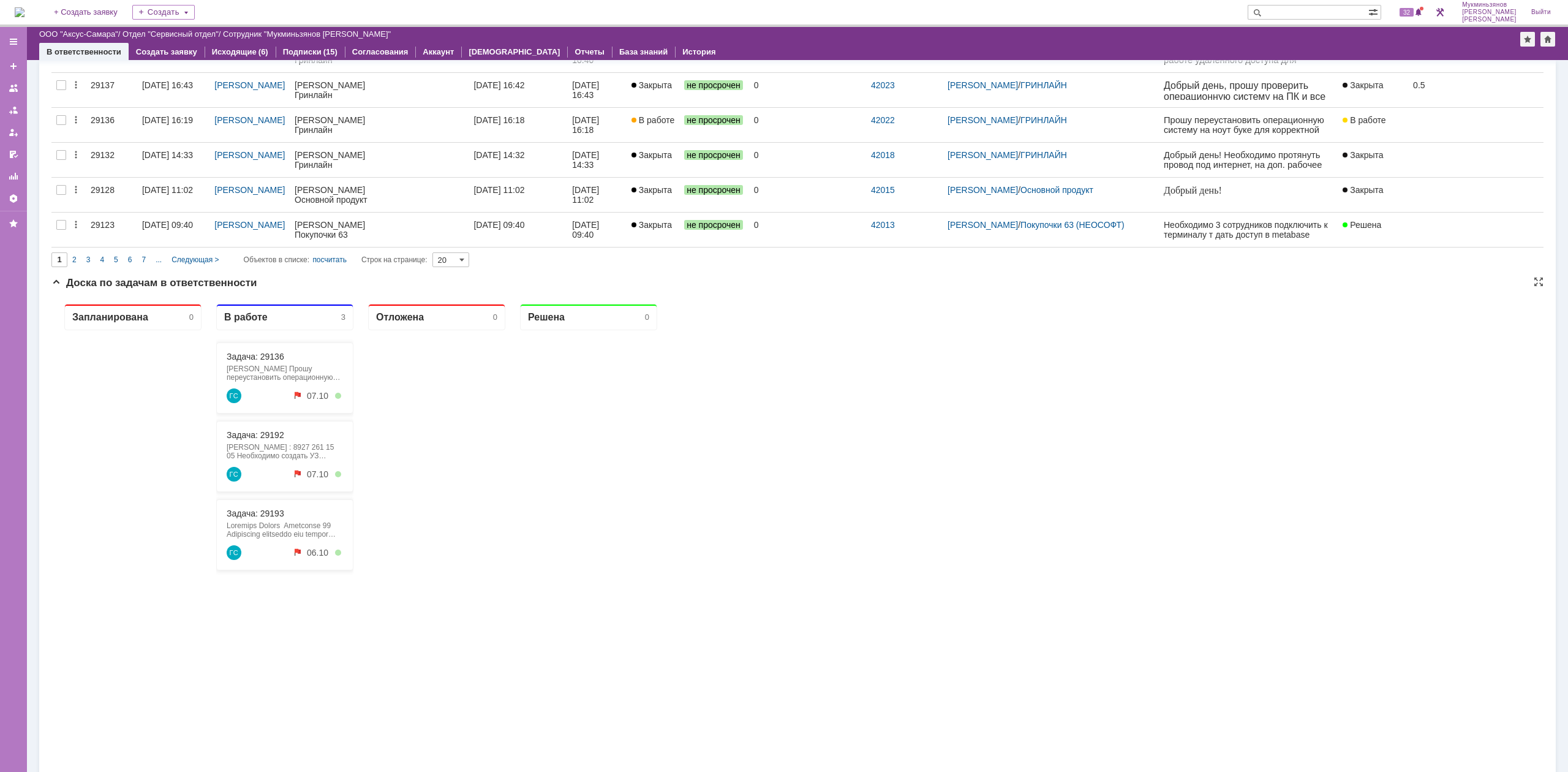
scroll to position [643, 0]
